Goal: Information Seeking & Learning: Find specific page/section

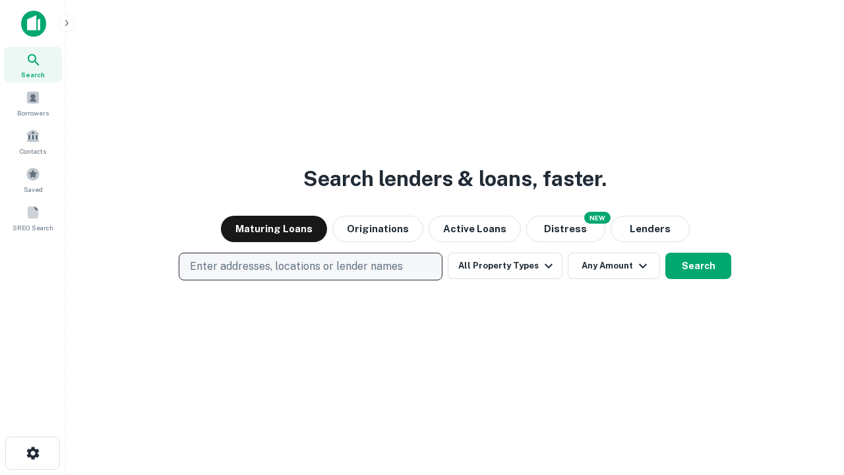
click at [310, 266] on p "Enter addresses, locations or lender names" at bounding box center [296, 267] width 213 height 16
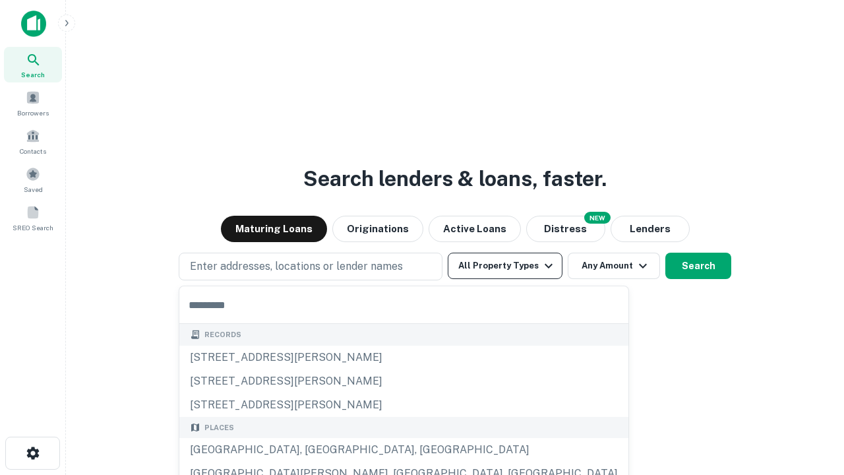
click at [505, 266] on button "All Property Types" at bounding box center [505, 266] width 115 height 26
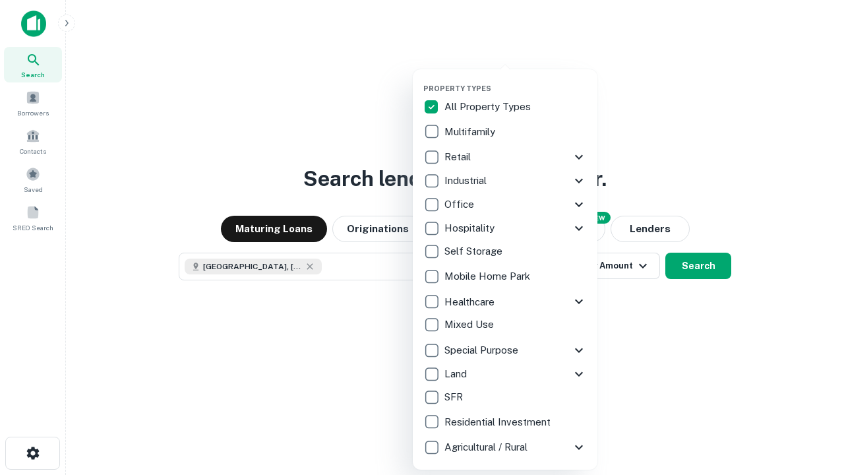
click at [516, 80] on button "button" at bounding box center [515, 80] width 185 height 1
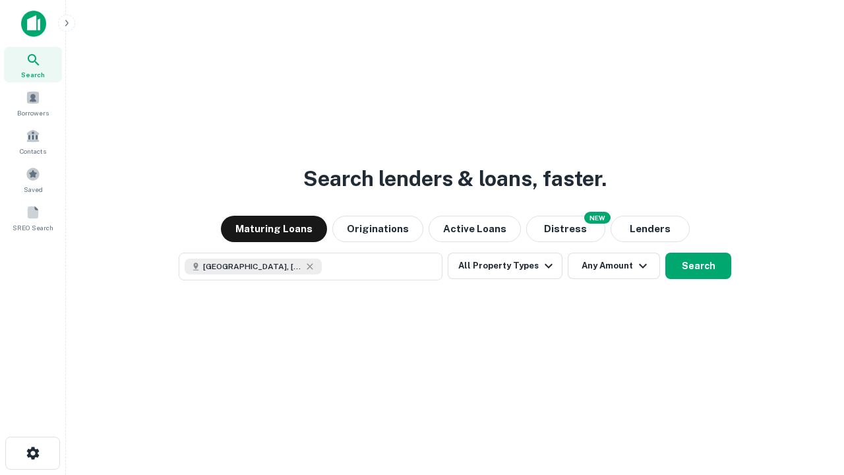
scroll to position [21, 0]
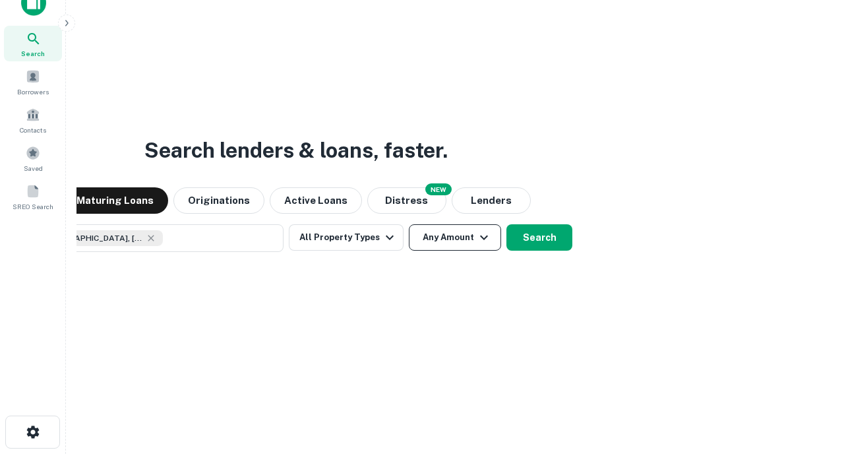
click at [409, 224] on button "Any Amount" at bounding box center [455, 237] width 92 height 26
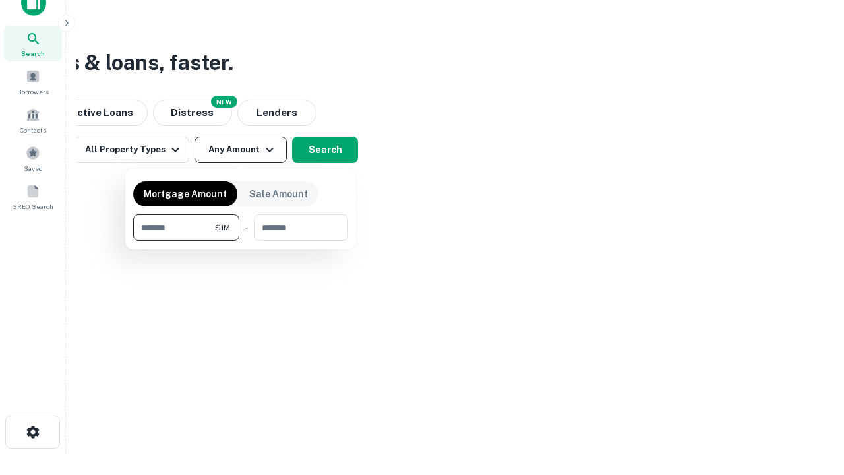
type input "*******"
click at [241, 241] on button "button" at bounding box center [240, 241] width 215 height 1
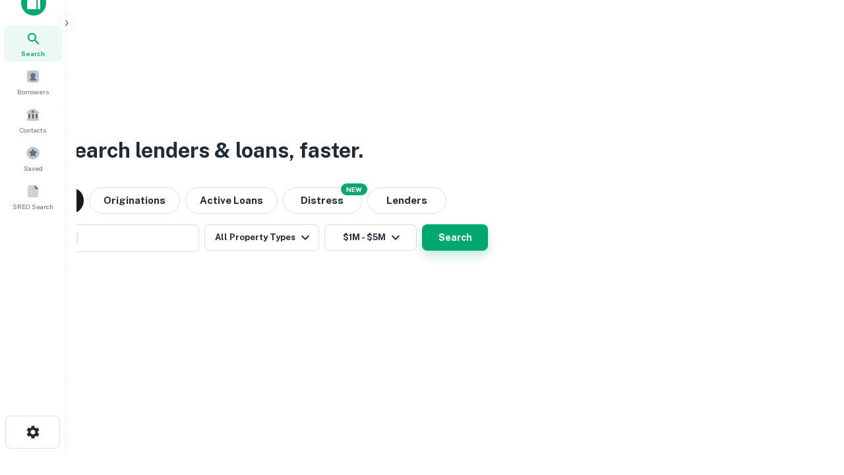
click at [422, 224] on button "Search" at bounding box center [455, 237] width 66 height 26
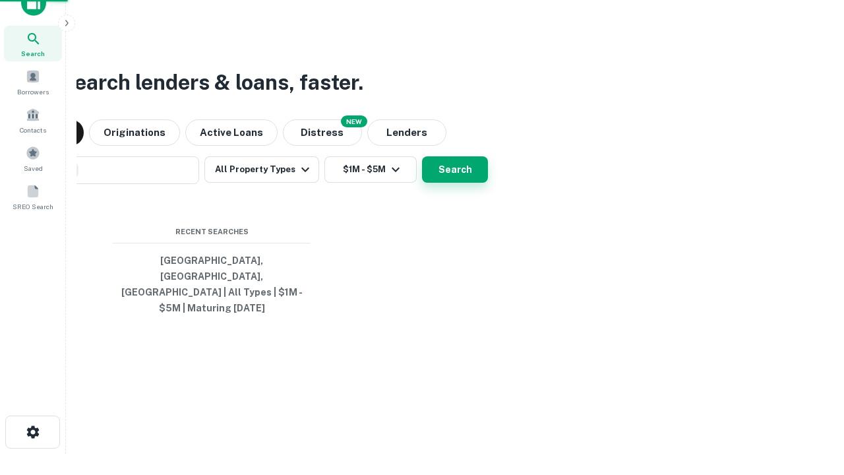
scroll to position [43, 373]
